Goal: Information Seeking & Learning: Find specific fact

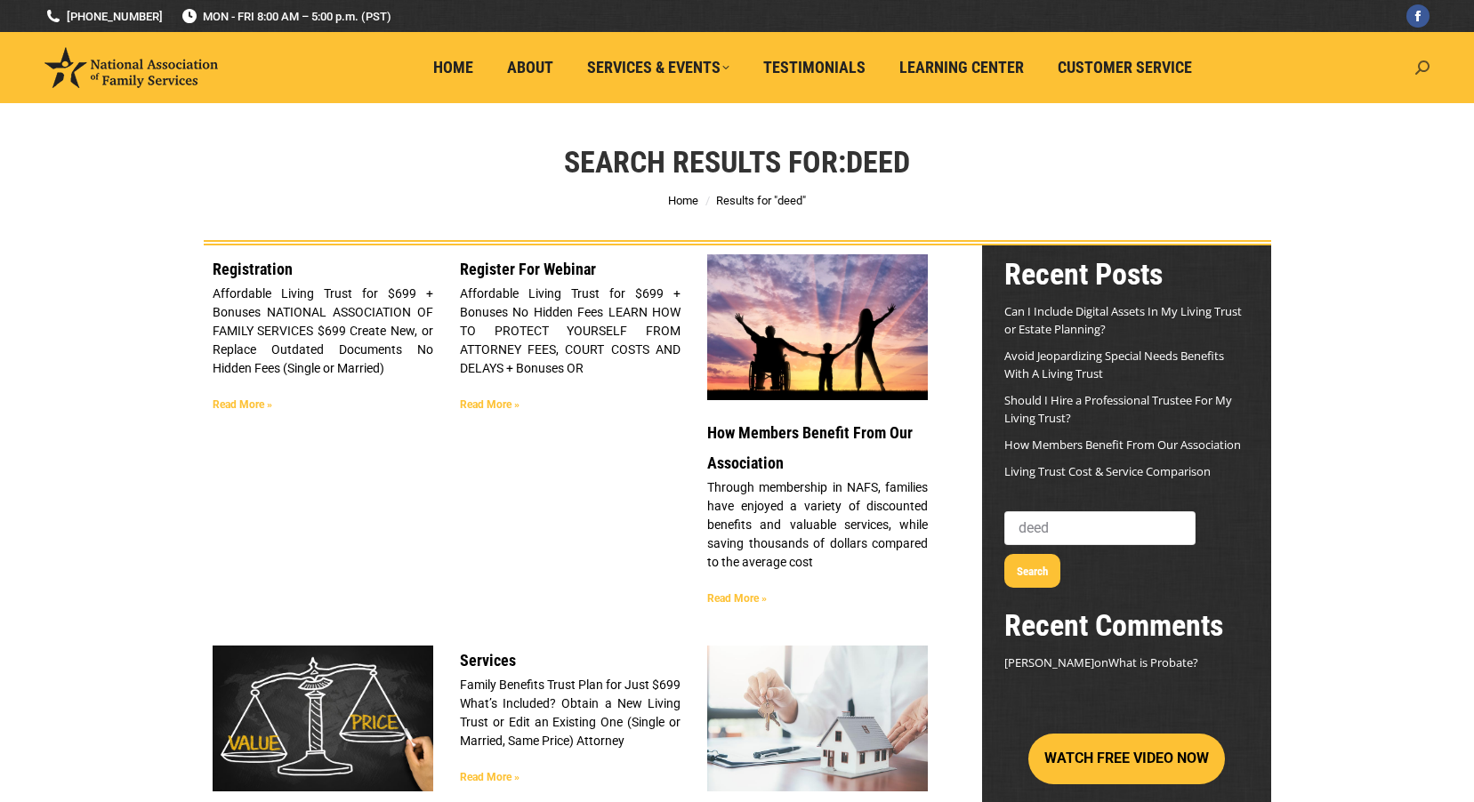
click at [1417, 66] on icon at bounding box center [1422, 67] width 14 height 14
type input "refund policy"
click at [1407, 108] on icon "Search" at bounding box center [1412, 107] width 14 height 14
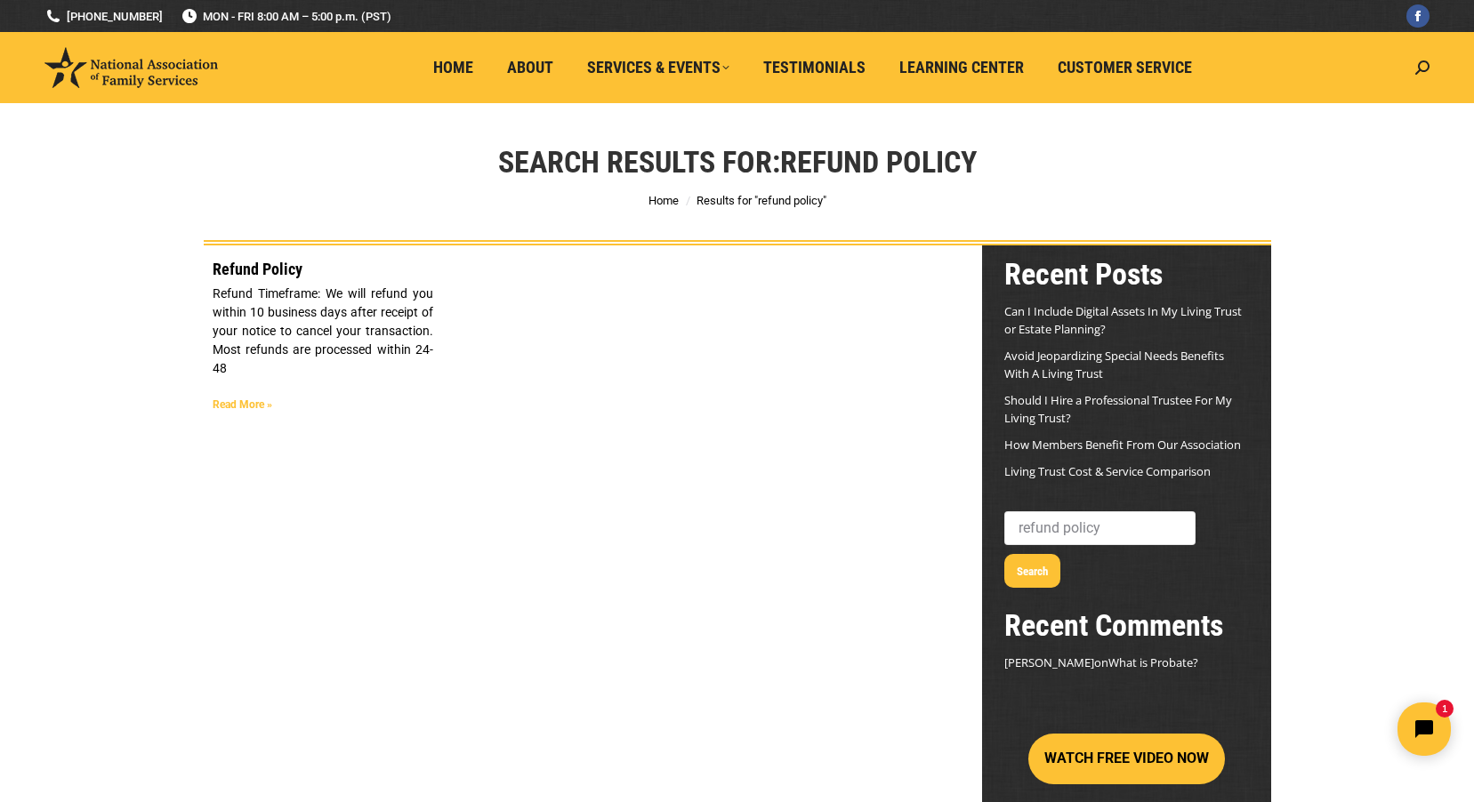
click at [244, 400] on link "Read More »" at bounding box center [243, 404] width 60 height 12
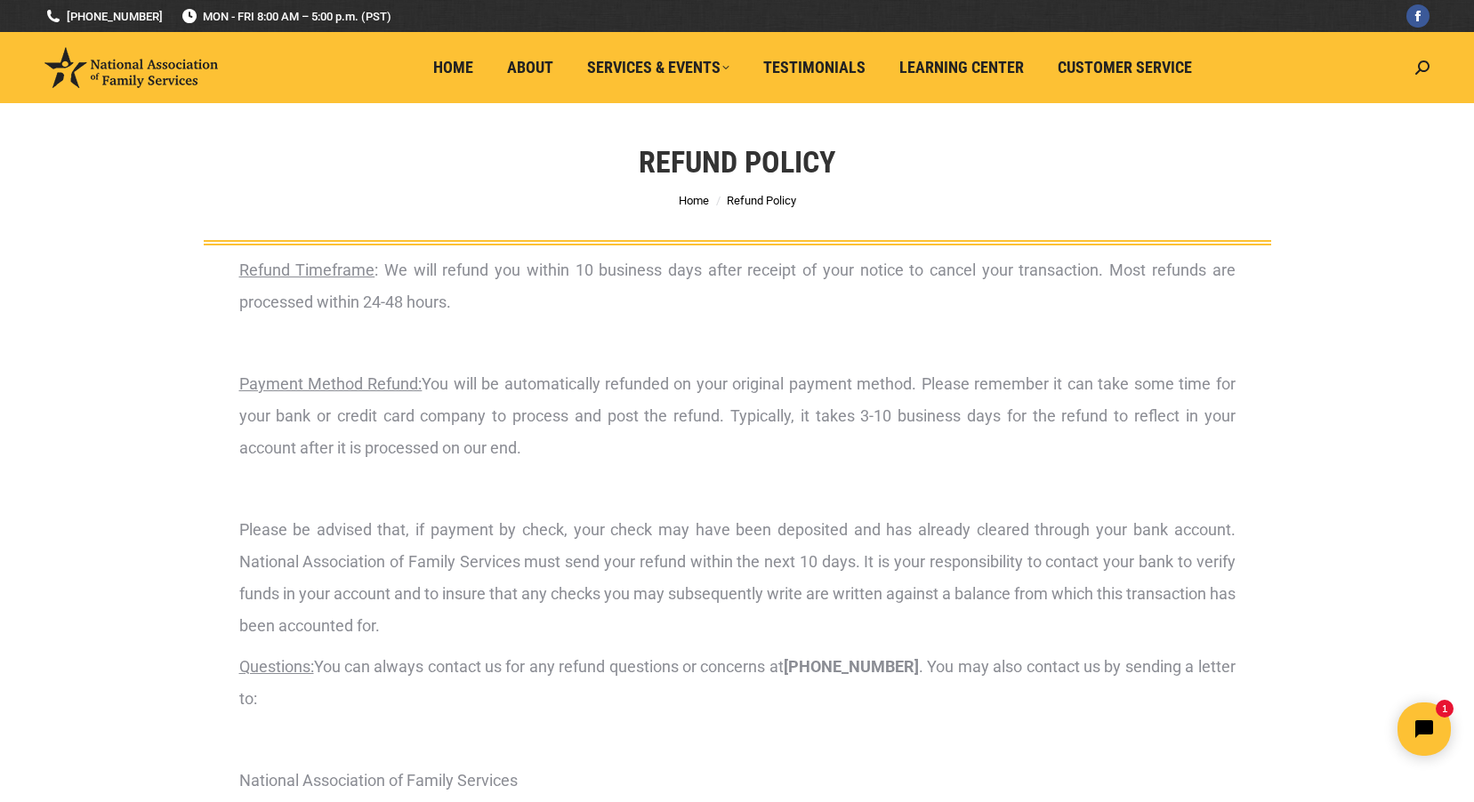
click at [755, 471] on div "Refund Timeframe : We will refund you within 10 business days after receipt of …" at bounding box center [737, 566] width 996 height 624
click at [777, 436] on p "Payment Method Refund: You will be automatically refunded on your original paym…" at bounding box center [737, 416] width 996 height 96
